Goal: Find specific page/section: Find specific page/section

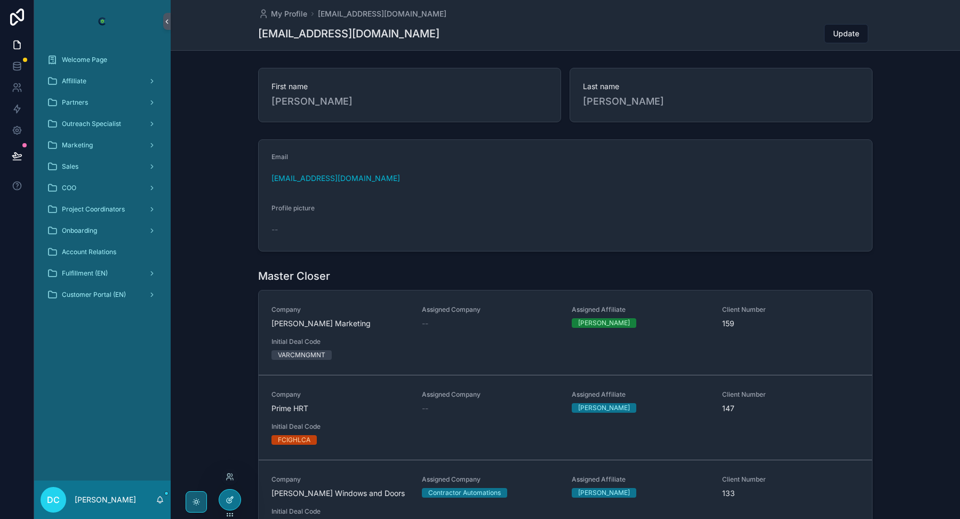
click at [224, 414] on div at bounding box center [229, 499] width 21 height 20
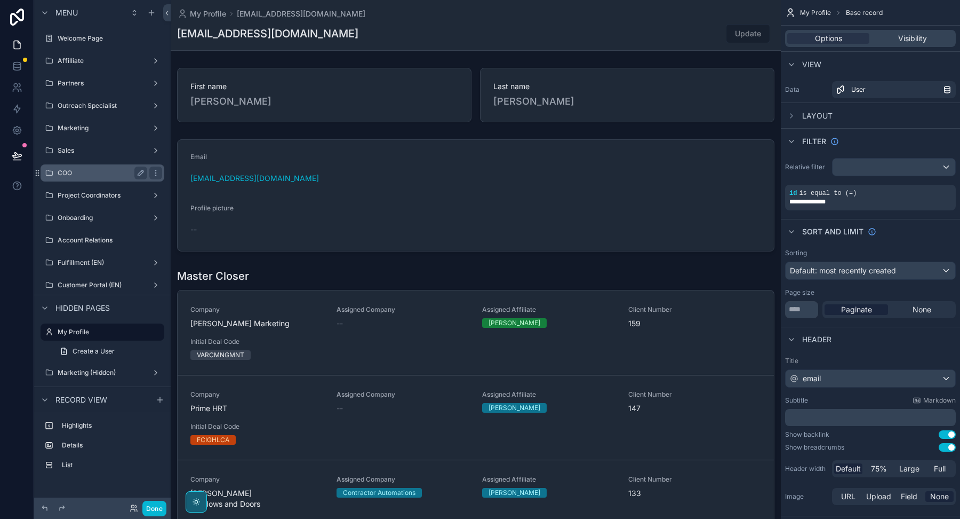
click at [110, 177] on div "COO" at bounding box center [103, 172] width 90 height 13
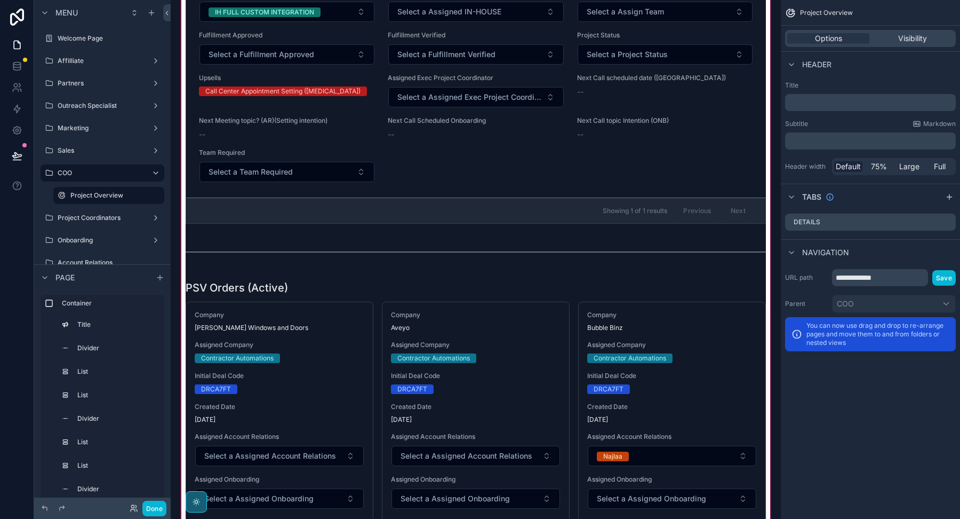
scroll to position [748, 0]
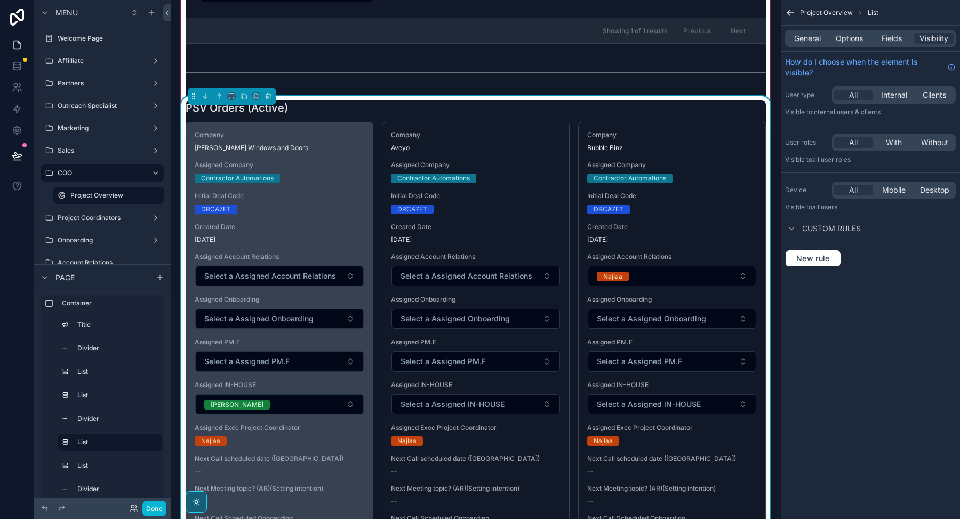
scroll to position [918, 0]
click at [301, 177] on div "Company [PERSON_NAME] Windows and Doors Assigned Company Contractor Automations…" at bounding box center [279, 347] width 187 height 451
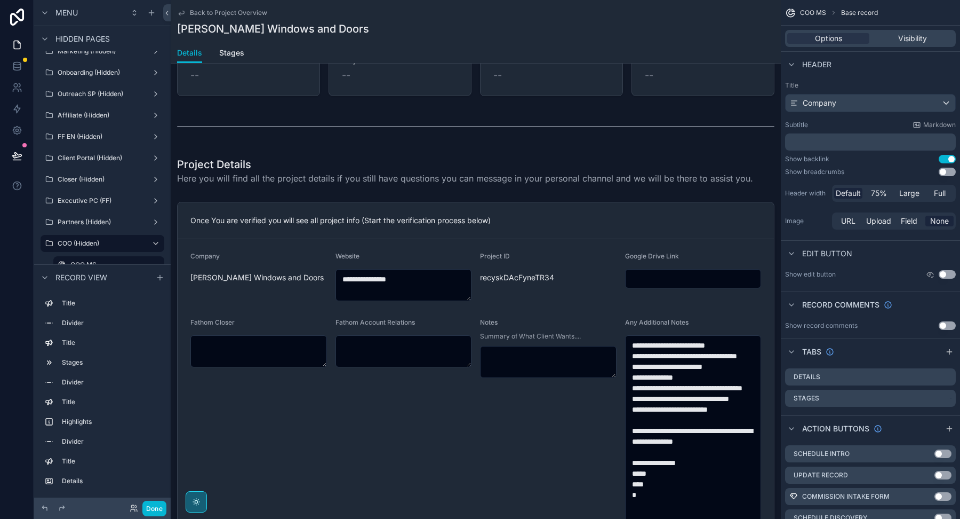
scroll to position [409, 0]
